Goal: Information Seeking & Learning: Learn about a topic

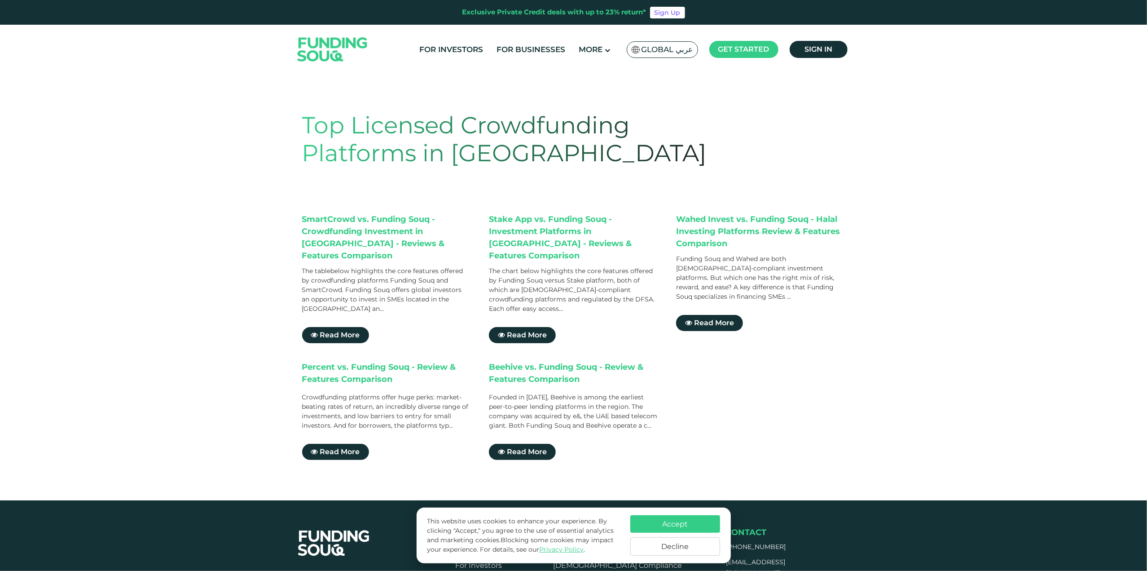
scroll to position [45, 0]
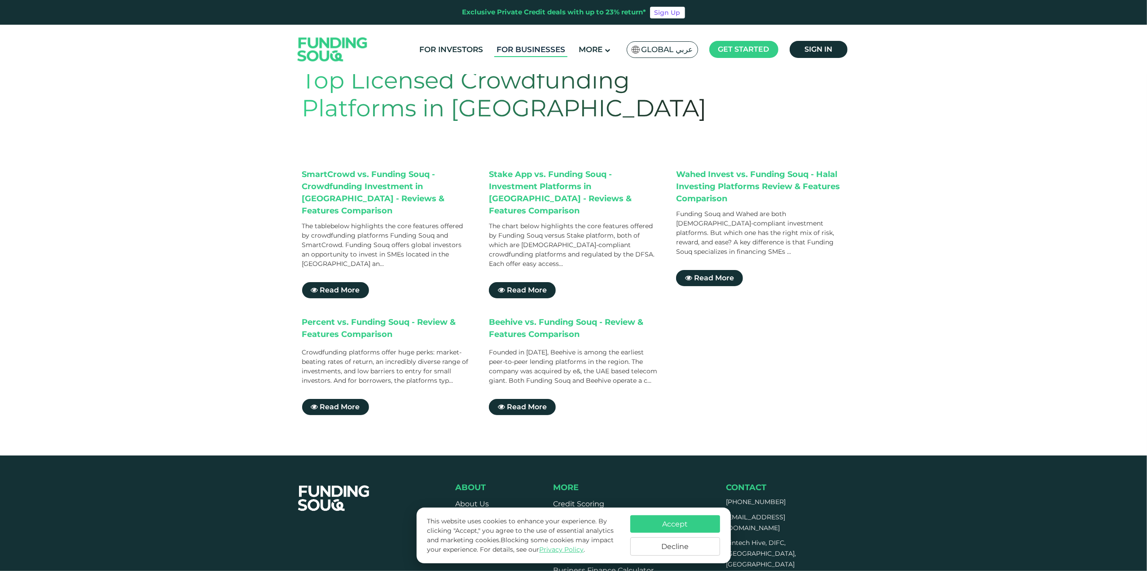
click at [528, 54] on link "For Businesses" at bounding box center [530, 49] width 73 height 15
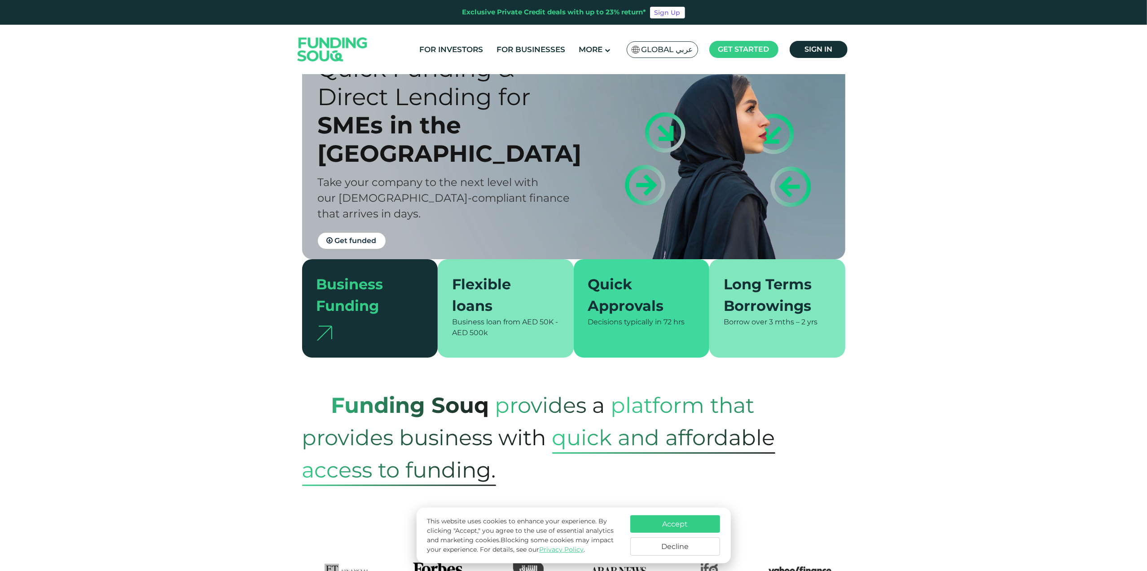
scroll to position [45, 0]
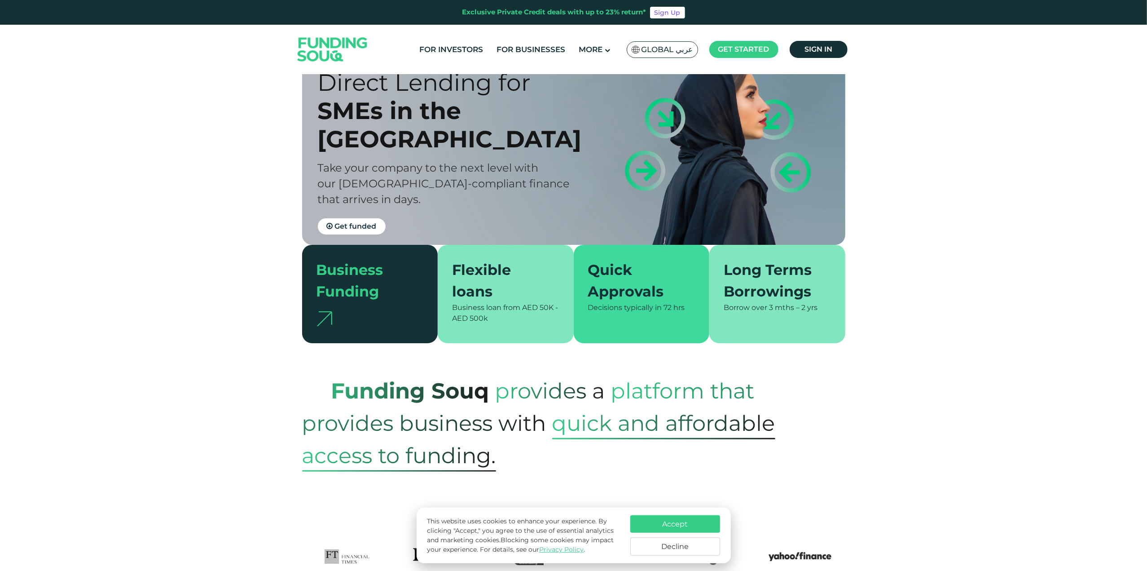
click at [368, 285] on div "Business Funding" at bounding box center [364, 280] width 97 height 43
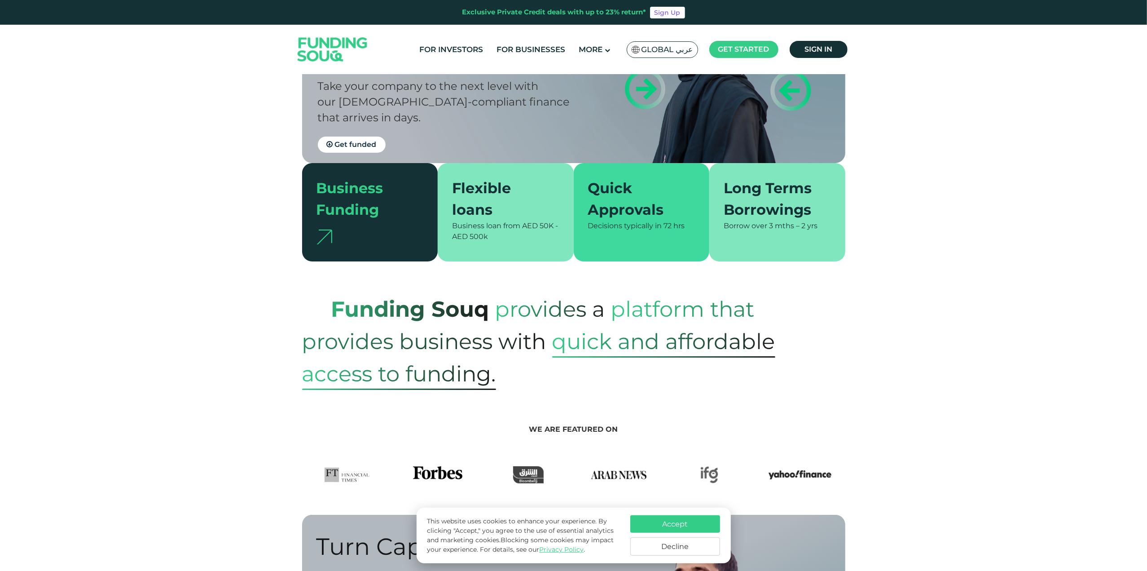
scroll to position [0, 0]
